Goal: Information Seeking & Learning: Learn about a topic

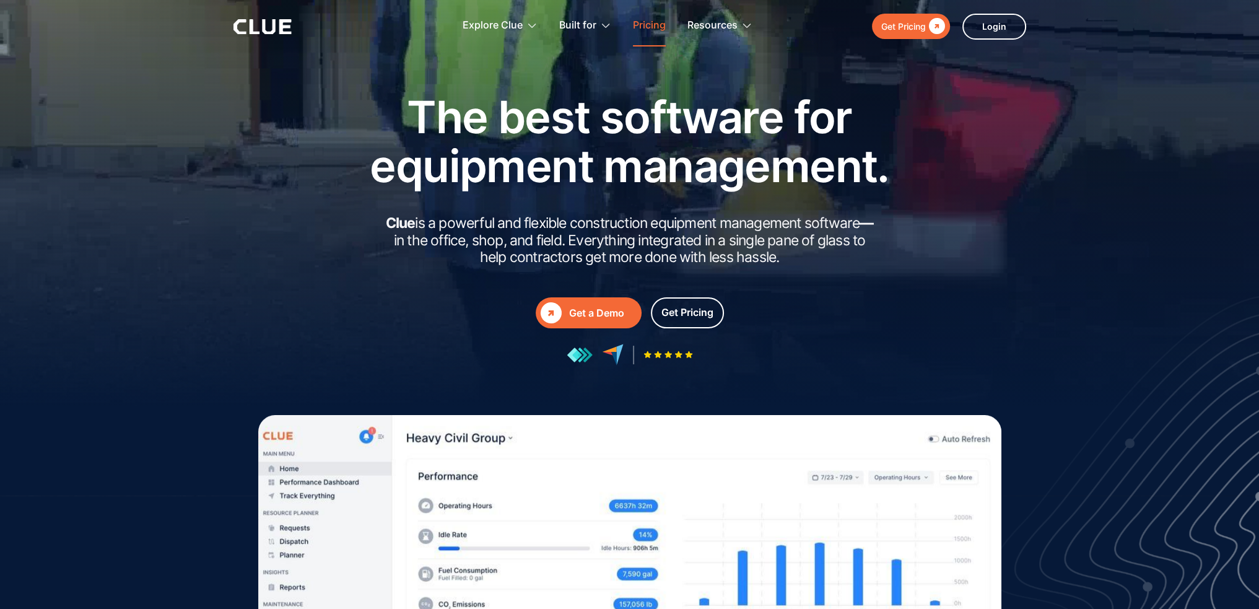
click at [645, 29] on link "Pricing" at bounding box center [649, 25] width 33 height 39
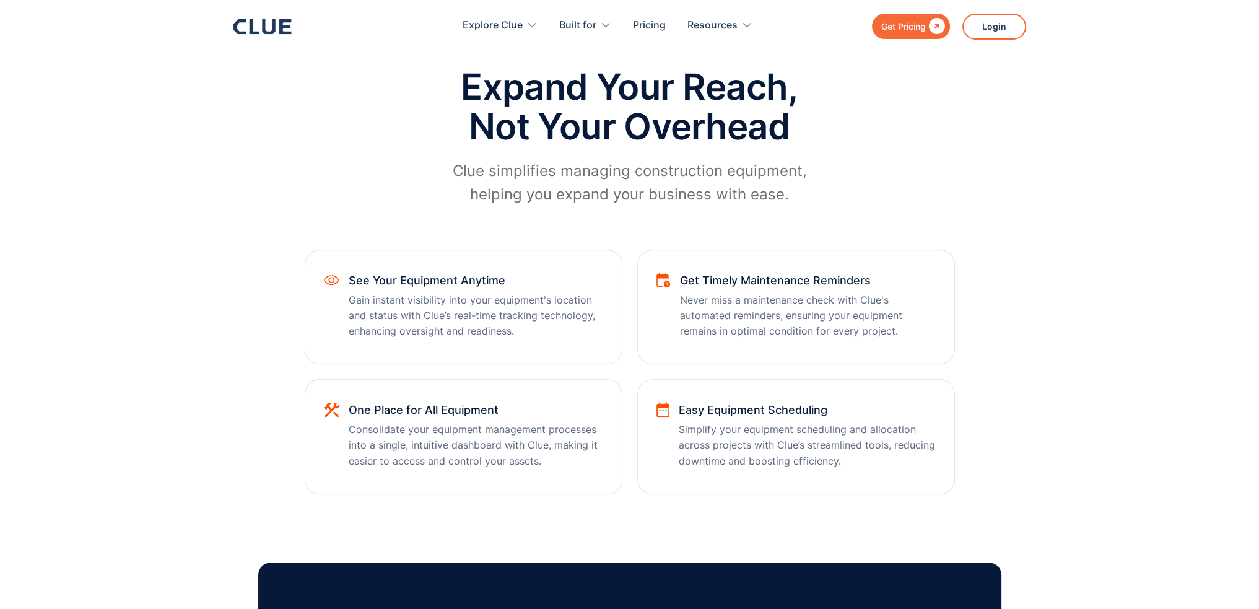
scroll to position [303, 0]
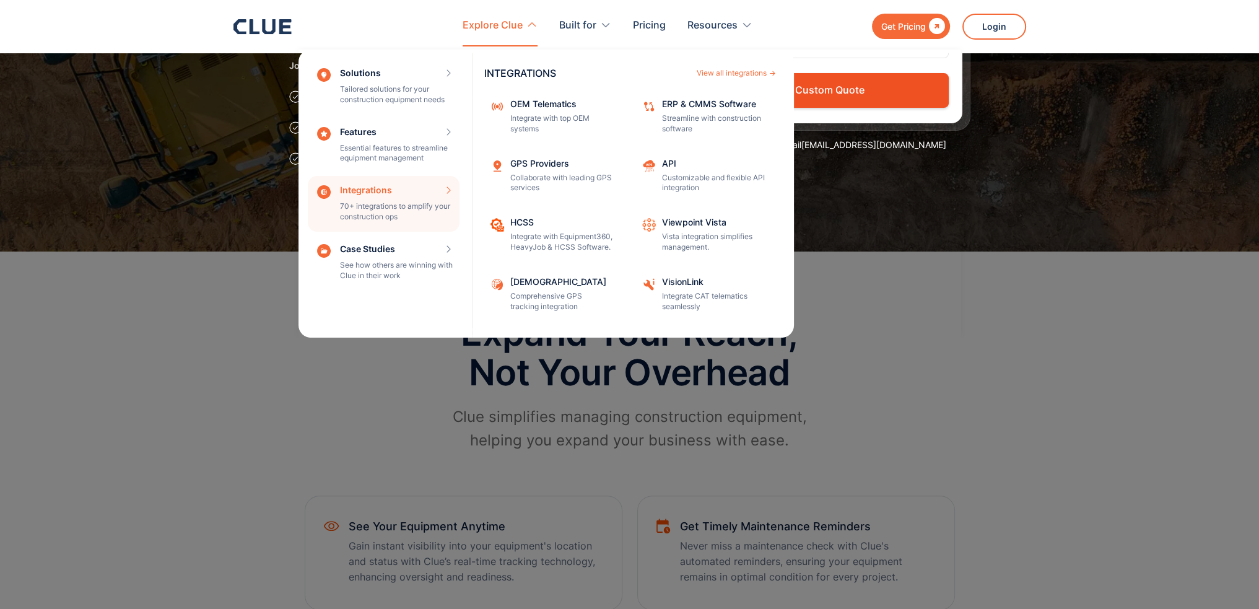
click at [391, 202] on div "Integrations 70+ integrations to amplify your construction ops INTEGRATIONS Vie…" at bounding box center [384, 204] width 152 height 56
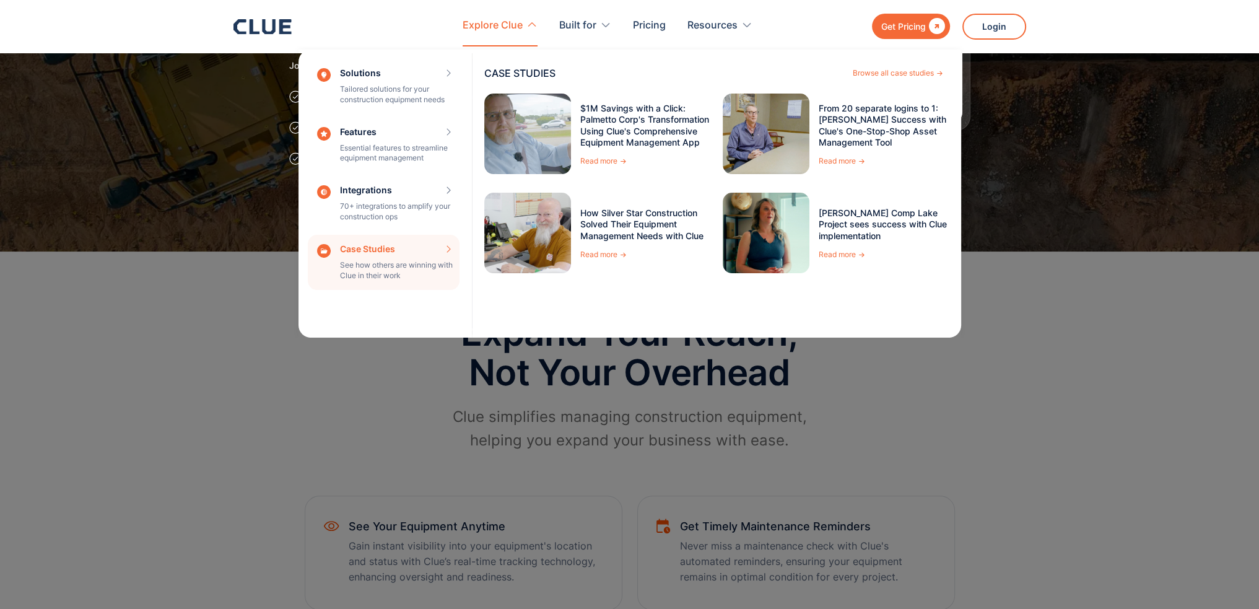
click at [368, 251] on div "Case Studies See how others are winning with Clue in their work CASE STUDIES Br…" at bounding box center [384, 263] width 152 height 56
